Goal: Find specific page/section: Find specific page/section

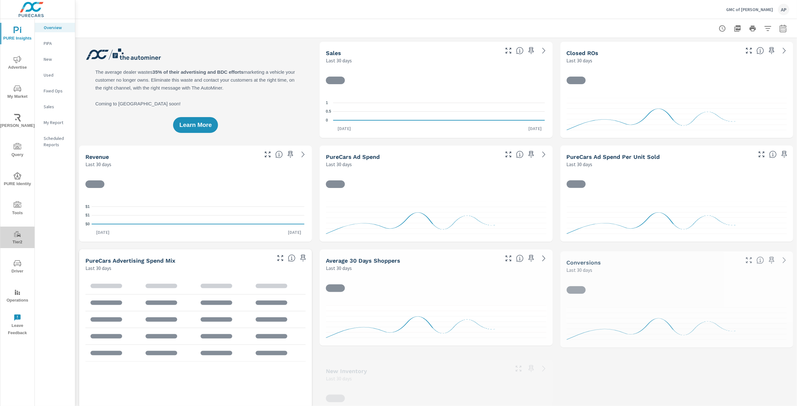
click at [22, 234] on span "Tier2" at bounding box center [17, 238] width 30 height 16
